Goal: Find specific page/section: Find specific page/section

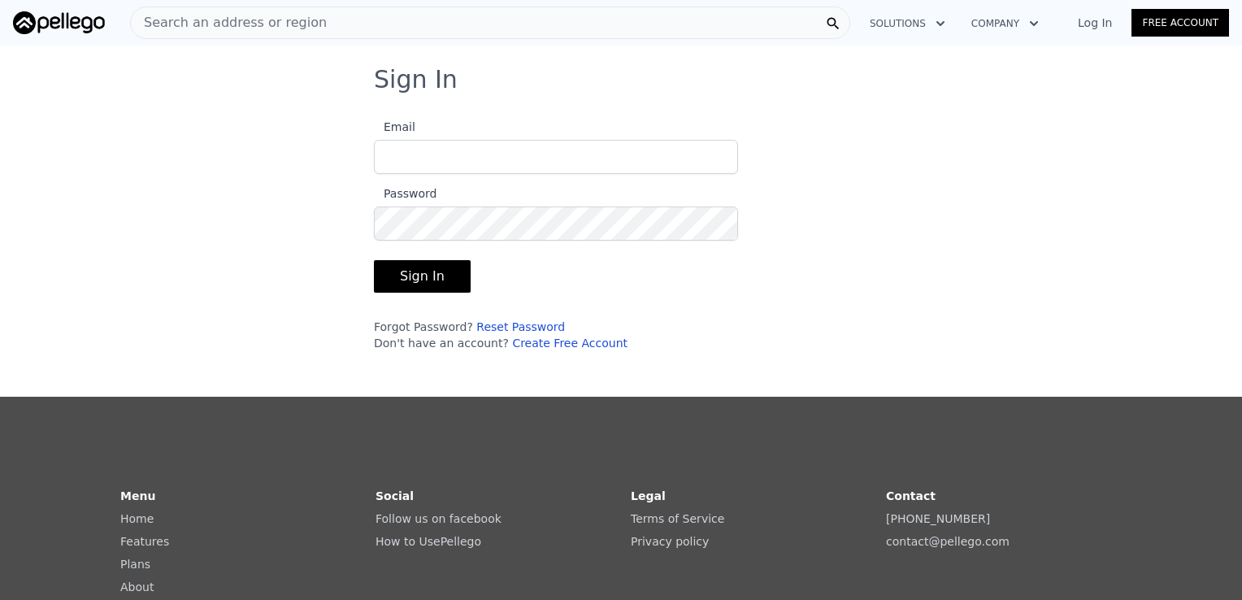
type input "[EMAIL_ADDRESS][DOMAIN_NAME]"
click at [406, 273] on button "Sign In" at bounding box center [422, 276] width 97 height 33
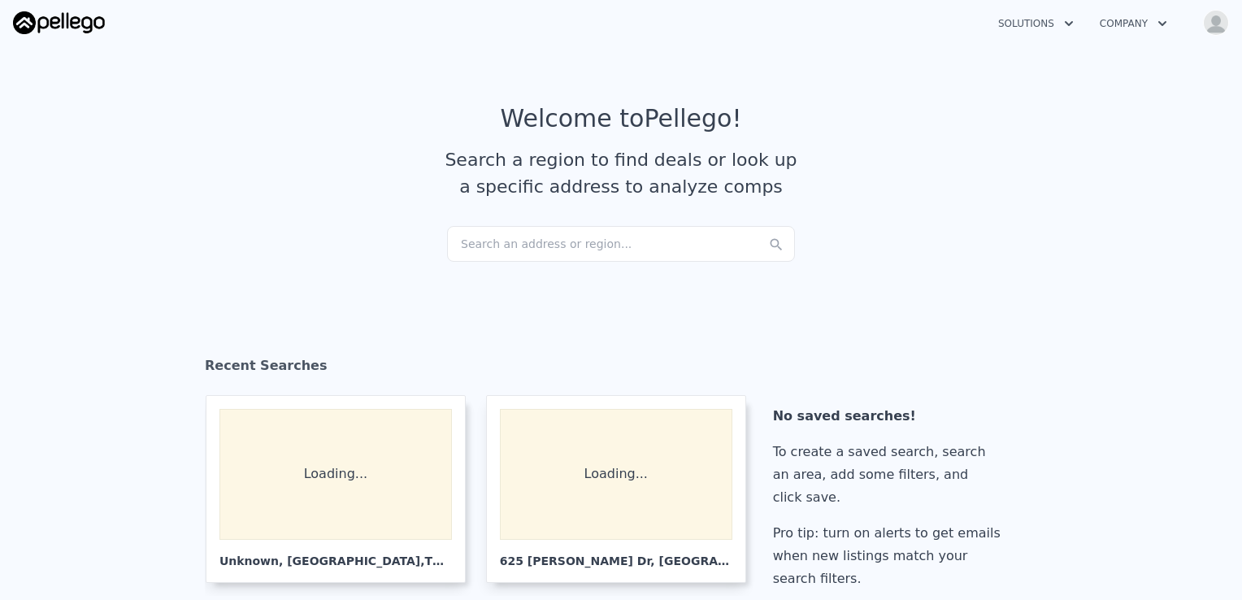
checkbox input "true"
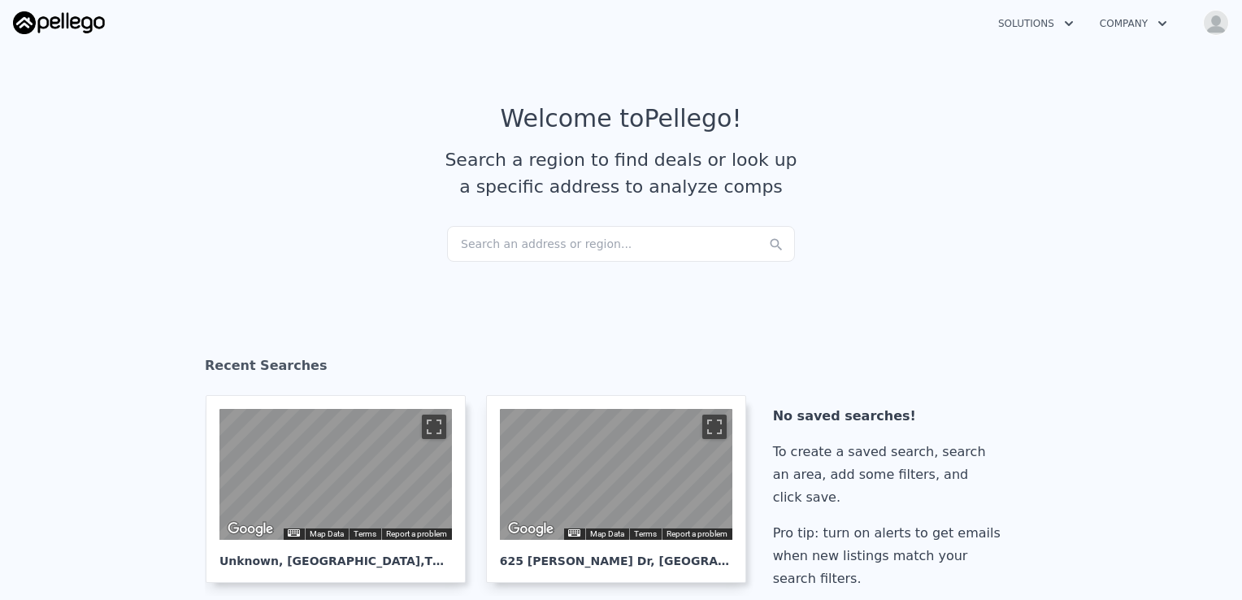
click at [619, 245] on div "Search an address or region..." at bounding box center [621, 244] width 348 height 36
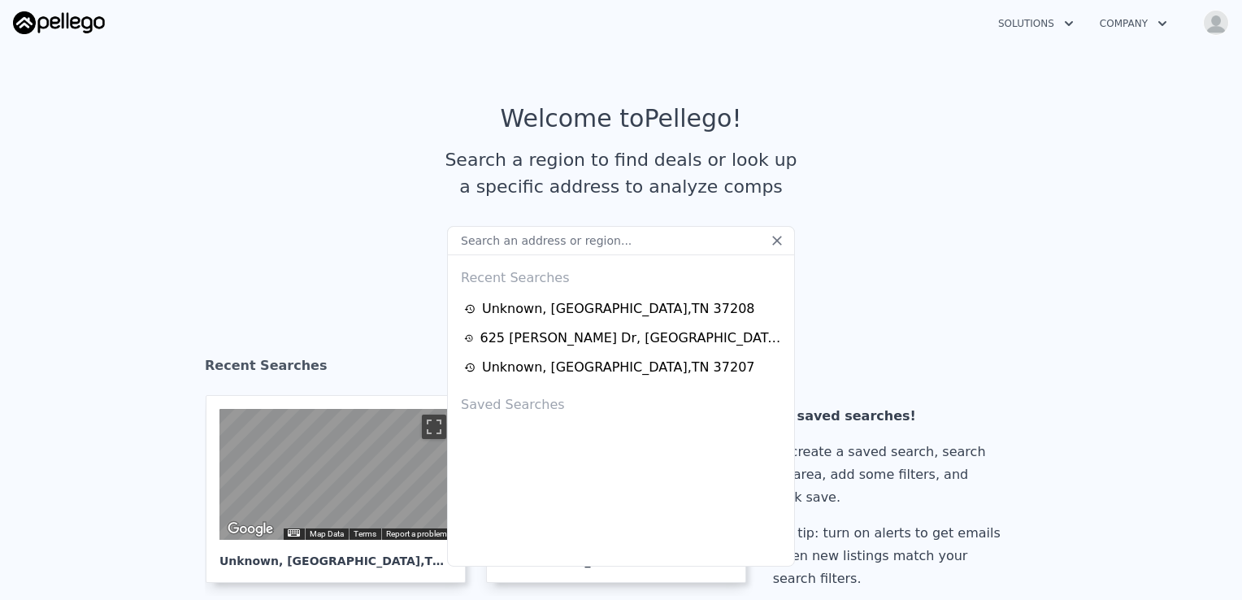
click at [615, 269] on div "Recent Searches" at bounding box center [620, 274] width 333 height 39
paste input "[STREET_ADDRESS]"
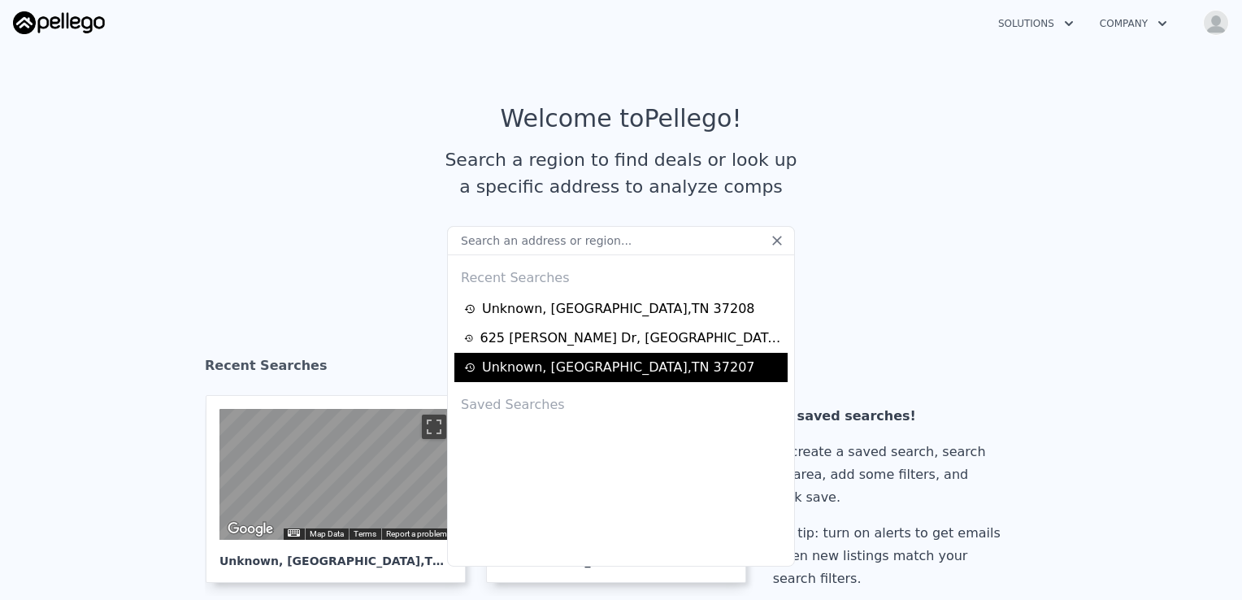
type input "[STREET_ADDRESS]"
